Goal: Task Accomplishment & Management: Manage account settings

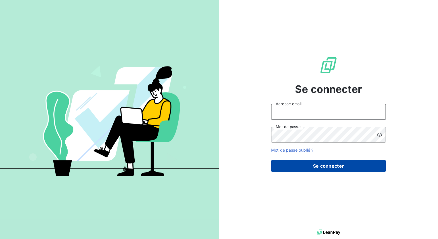
type input "K.eslinger@ttm-environnement.fr"
click at [307, 167] on button "Se connecter" at bounding box center [328, 166] width 115 height 12
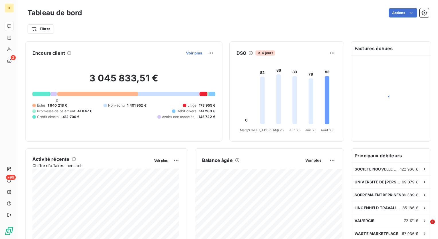
click at [189, 54] on span "Voir plus" at bounding box center [194, 53] width 16 height 5
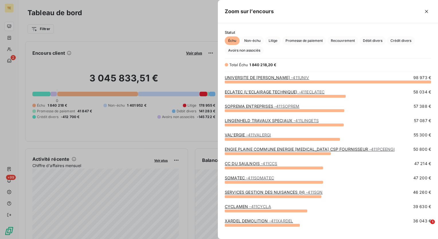
scroll to position [153, 216]
click at [12, 127] on div at bounding box center [219, 119] width 438 height 239
